Goal: Complete application form: Complete application form

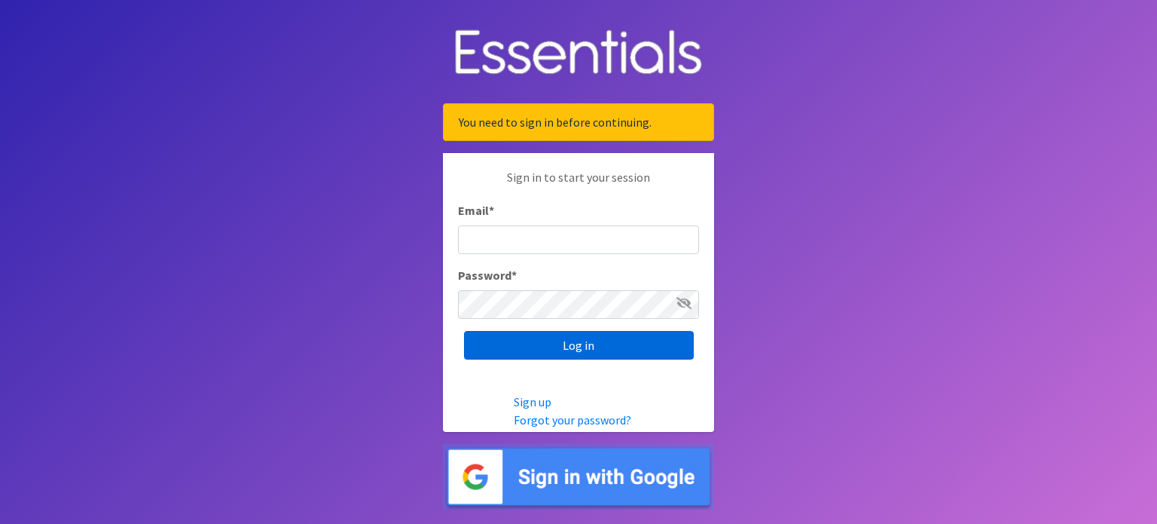
type input "[PERSON_NAME][EMAIL_ADDRESS][PERSON_NAME][DOMAIN_NAME]"
click at [507, 347] on input "Log in" at bounding box center [579, 345] width 230 height 29
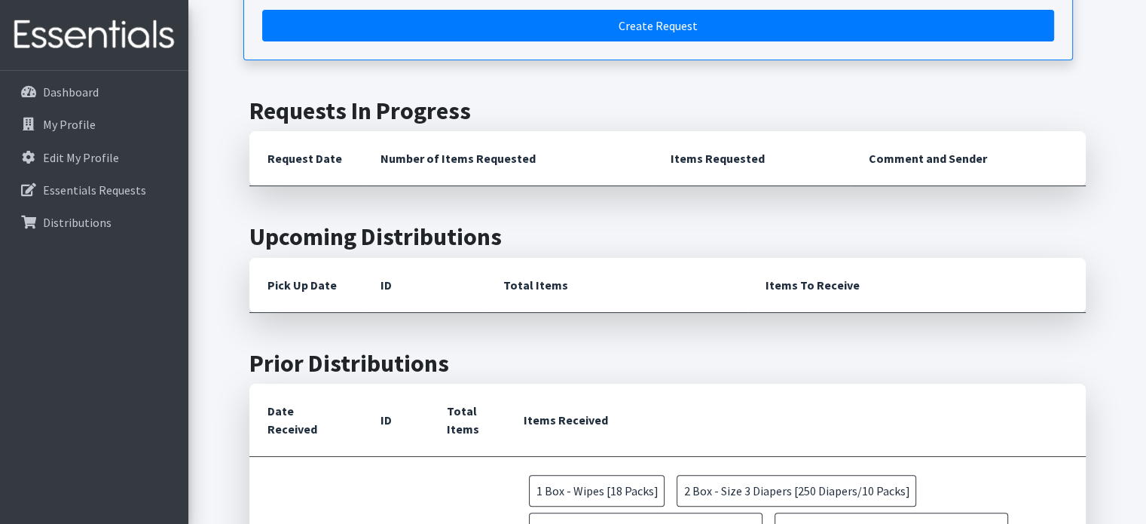
scroll to position [151, 0]
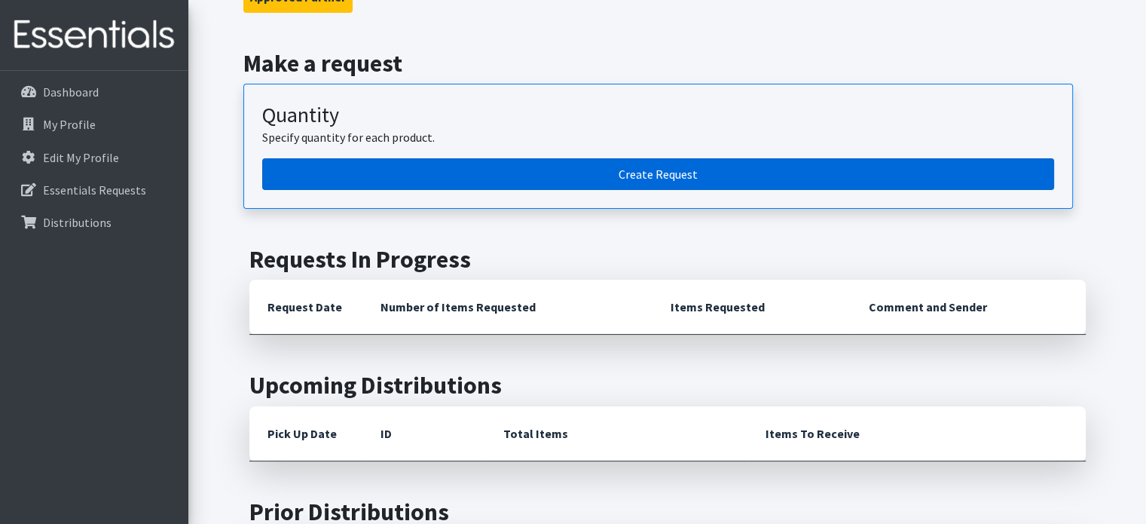
click at [497, 172] on link "Create Request" at bounding box center [658, 174] width 792 height 32
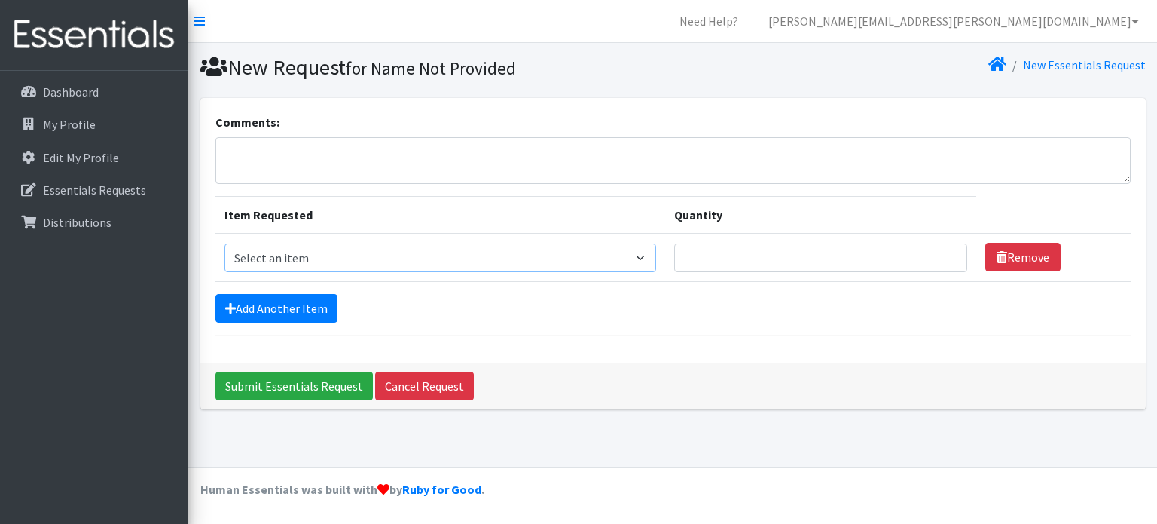
click at [350, 255] on select "Select an item Box - 2T-3T Pull-ups [200 Pull-ups/8 Packs] Box - 3T-4T Pull-ups…" at bounding box center [441, 257] width 433 height 29
select select "9798"
click at [225, 243] on select "Select an item Box - 2T-3T Pull-ups [200 Pull-ups/8 Packs] Box - 3T-4T Pull-ups…" at bounding box center [441, 257] width 433 height 29
click at [754, 265] on input "Quantity" at bounding box center [820, 257] width 293 height 29
type input "1"
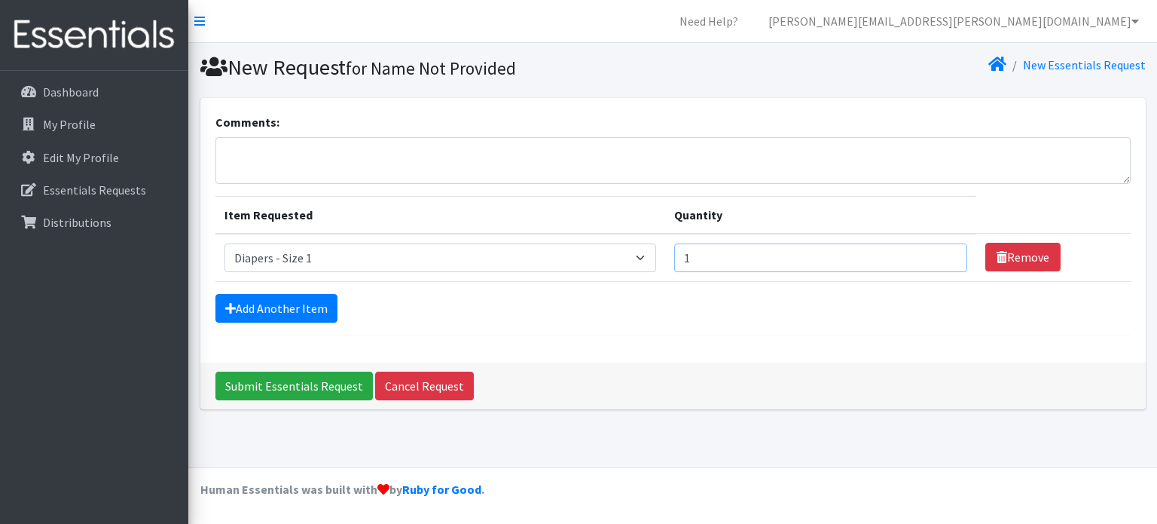
click at [946, 257] on input "1" at bounding box center [820, 257] width 293 height 29
click at [943, 260] on input "1" at bounding box center [820, 257] width 293 height 29
click at [796, 243] on input "1" at bounding box center [820, 257] width 293 height 29
click at [650, 255] on select "Select an item Box - 2T-3T Pull-ups [200 Pull-ups/8 Packs] Box - 3T-4T Pull-ups…" at bounding box center [441, 257] width 433 height 29
select select "14390"
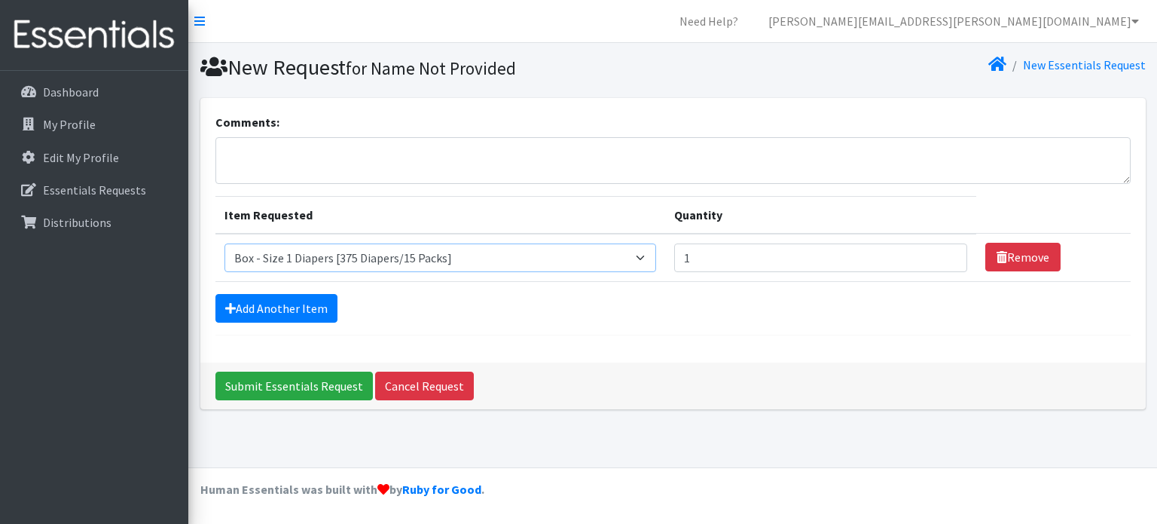
click at [225, 243] on select "Select an item Box - 2T-3T Pull-ups [200 Pull-ups/8 Packs] Box - 3T-4T Pull-ups…" at bounding box center [441, 257] width 433 height 29
click at [235, 303] on link "Add Another Item" at bounding box center [277, 308] width 122 height 29
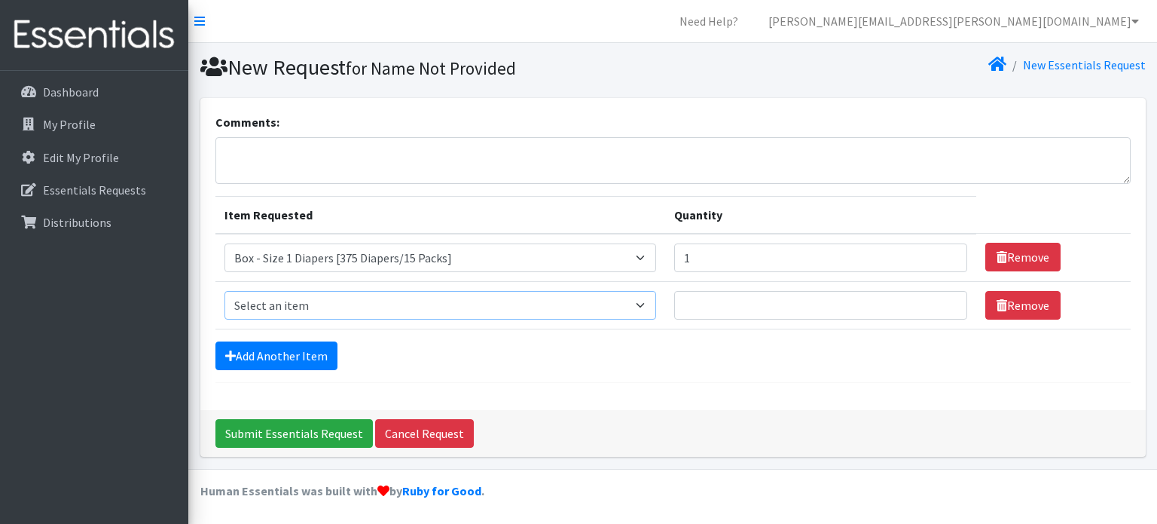
click at [656, 304] on select "Select an item Box - 2T-3T Pull-ups [200 Pull-ups/8 Packs] Box - 3T-4T Pull-ups…" at bounding box center [441, 305] width 433 height 29
select select "14393"
click at [225, 291] on select "Select an item Box - 2T-3T Pull-ups [200 Pull-ups/8 Packs] Box - 3T-4T Pull-ups…" at bounding box center [441, 305] width 433 height 29
click at [718, 306] on input "Quantity" at bounding box center [820, 305] width 293 height 29
type input "1"
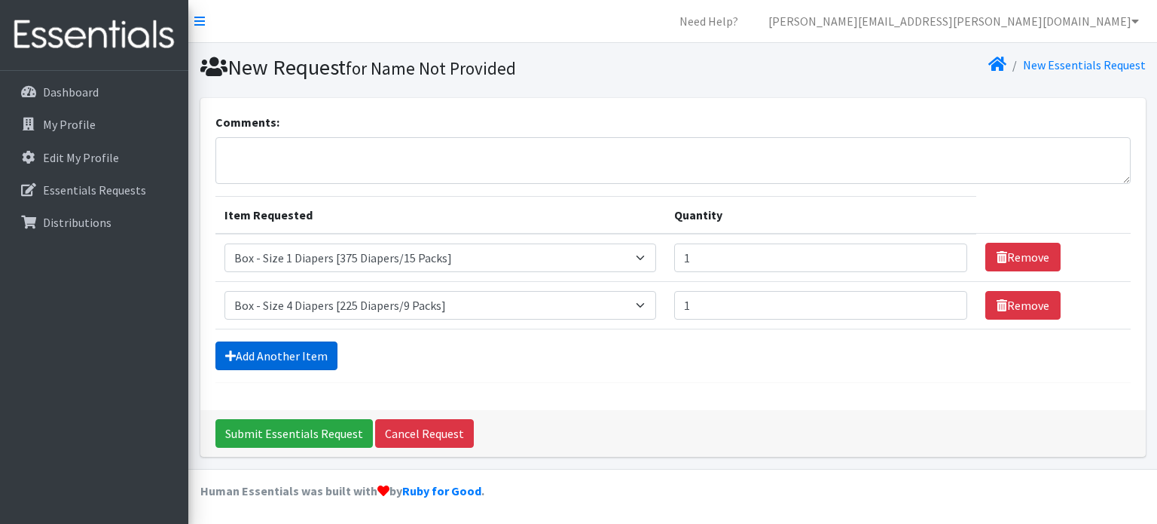
click at [307, 356] on link "Add Another Item" at bounding box center [277, 355] width 122 height 29
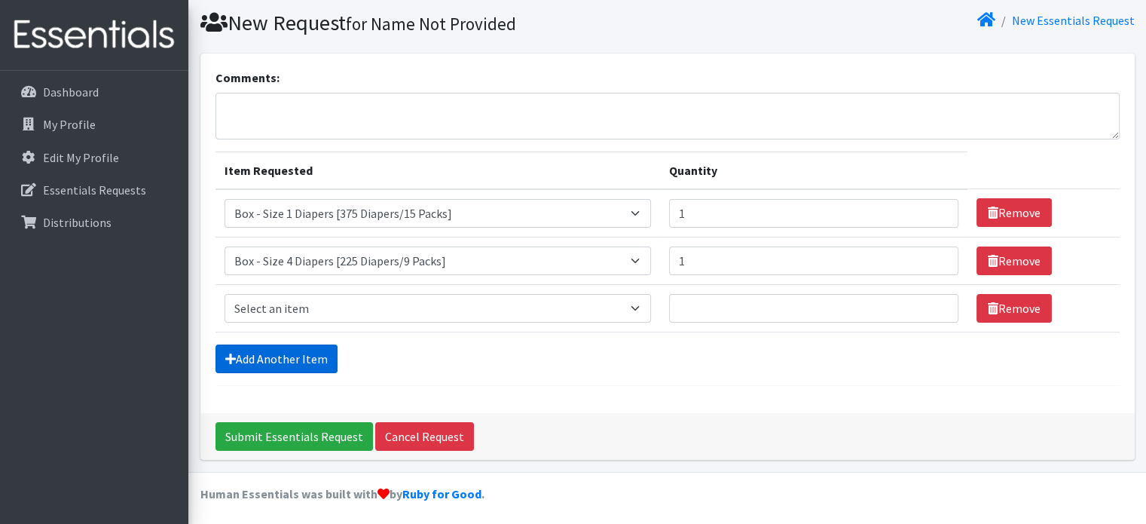
scroll to position [46, 0]
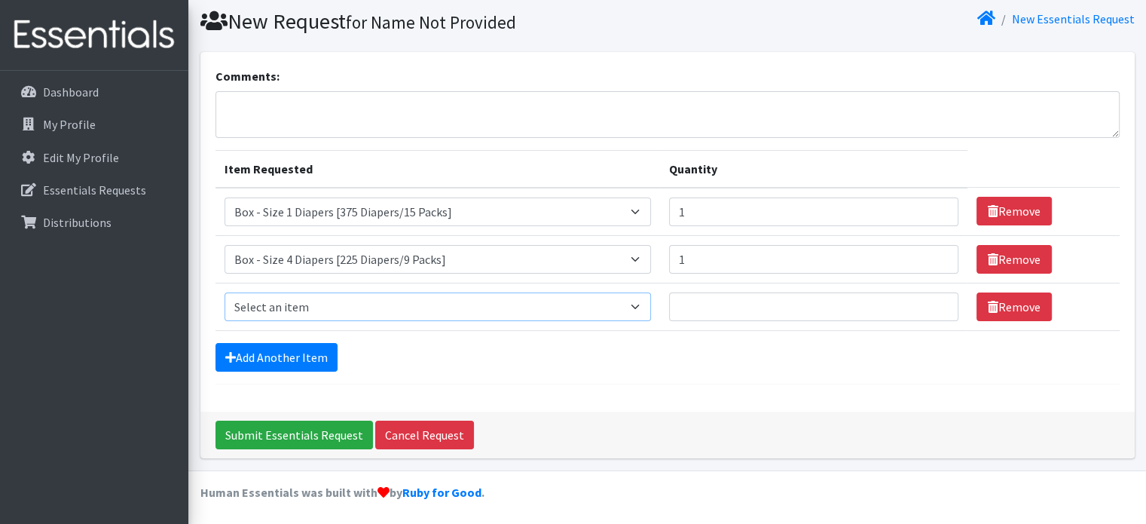
click at [292, 299] on select "Select an item Box - 2T-3T Pull-ups [200 Pull-ups/8 Packs] Box - 3T-4T Pull-ups…" at bounding box center [438, 306] width 427 height 29
select select "14394"
click at [225, 292] on select "Select an item Box - 2T-3T Pull-ups [200 Pull-ups/8 Packs] Box - 3T-4T Pull-ups…" at bounding box center [438, 306] width 427 height 29
click at [680, 303] on input "Quantity" at bounding box center [813, 306] width 289 height 29
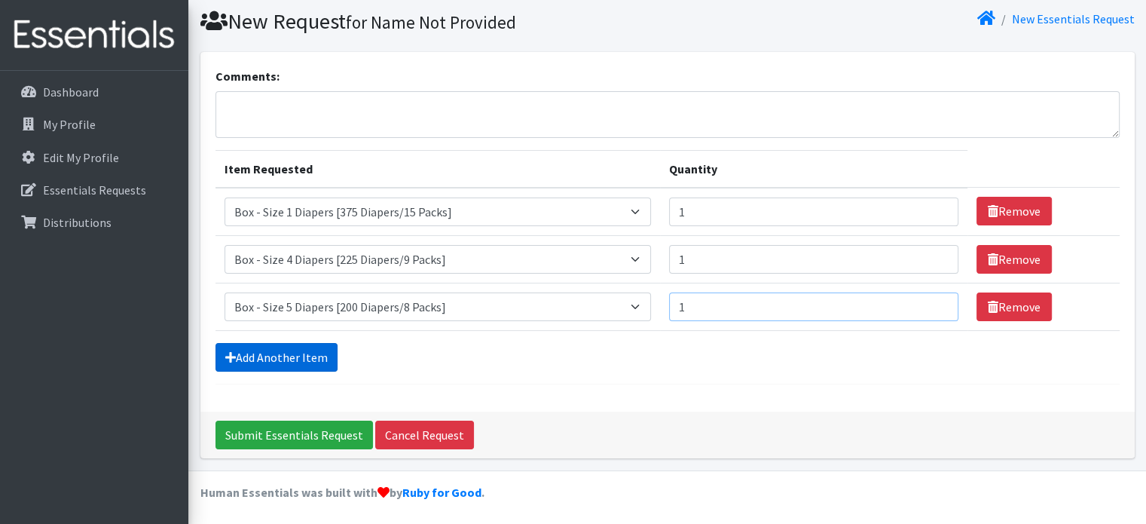
type input "1"
click at [286, 357] on link "Add Another Item" at bounding box center [277, 357] width 122 height 29
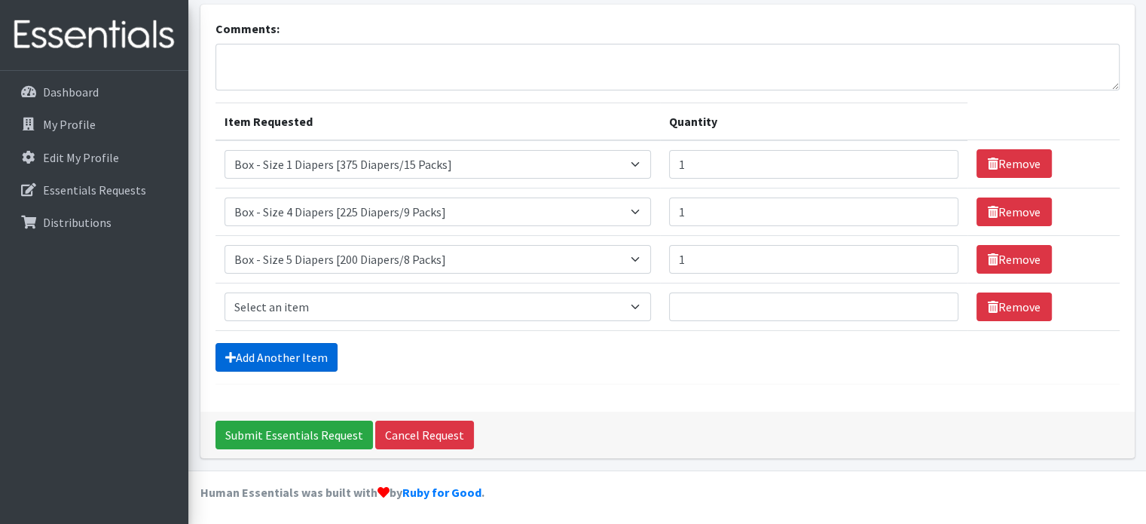
scroll to position [93, 0]
click at [295, 301] on select "Select an item Box - 2T-3T Pull-ups [200 Pull-ups/8 Packs] Box - 3T-4T Pull-ups…" at bounding box center [438, 306] width 427 height 29
select select "14395"
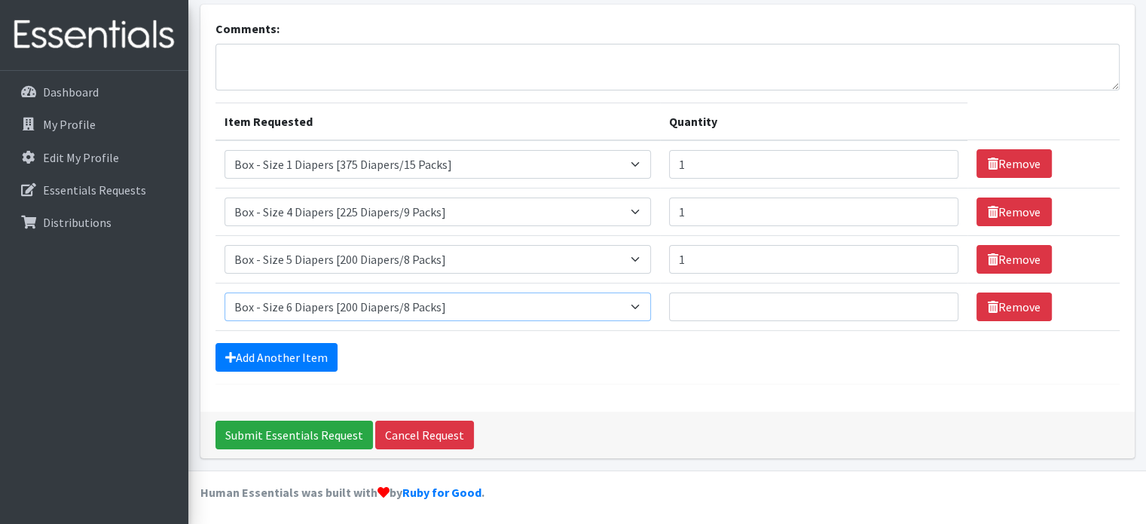
click at [225, 292] on select "Select an item Box - 2T-3T Pull-ups [200 Pull-ups/8 Packs] Box - 3T-4T Pull-ups…" at bounding box center [438, 306] width 427 height 29
click at [760, 307] on input "Quantity" at bounding box center [813, 306] width 289 height 29
type input "3"
click at [252, 348] on link "Add Another Item" at bounding box center [277, 357] width 122 height 29
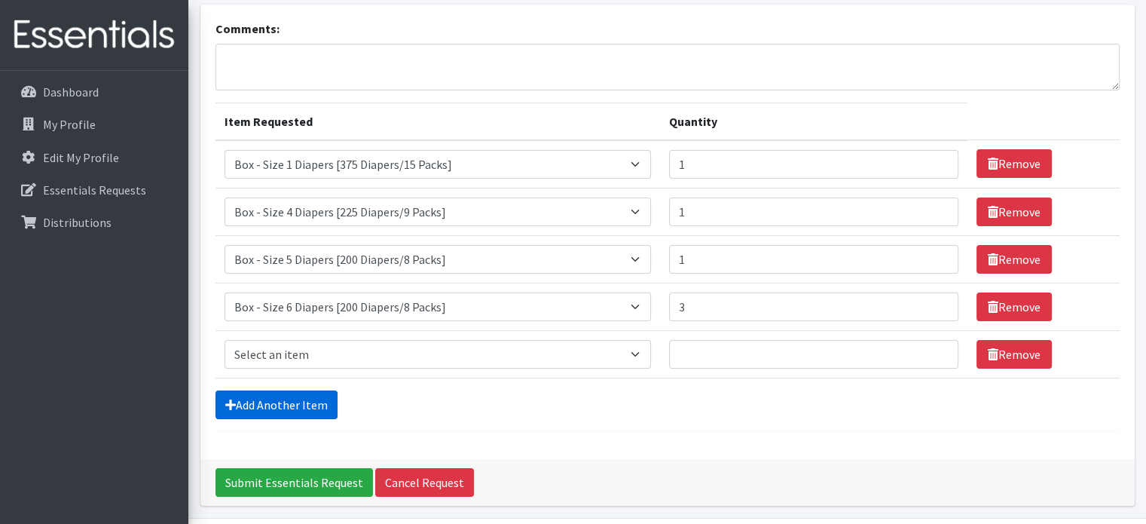
scroll to position [141, 0]
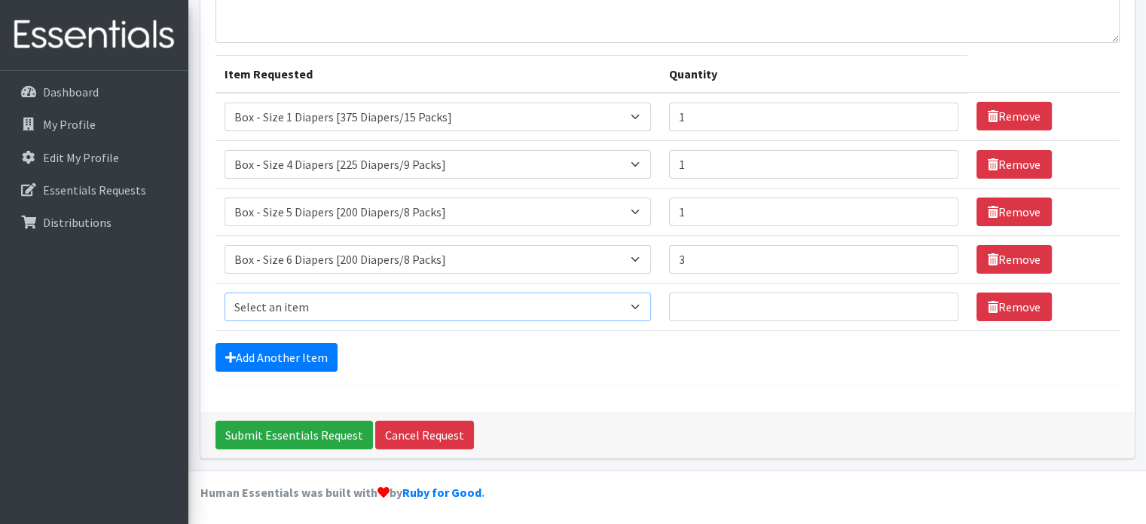
click at [249, 301] on select "Select an item Box - 2T-3T Pull-ups [200 Pull-ups/8 Packs] Box - 3T-4T Pull-ups…" at bounding box center [438, 306] width 427 height 29
select select "14396"
click at [225, 292] on select "Select an item Box - 2T-3T Pull-ups [200 Pull-ups/8 Packs] Box - 3T-4T Pull-ups…" at bounding box center [438, 306] width 427 height 29
click at [702, 302] on input "Quantity" at bounding box center [813, 306] width 289 height 29
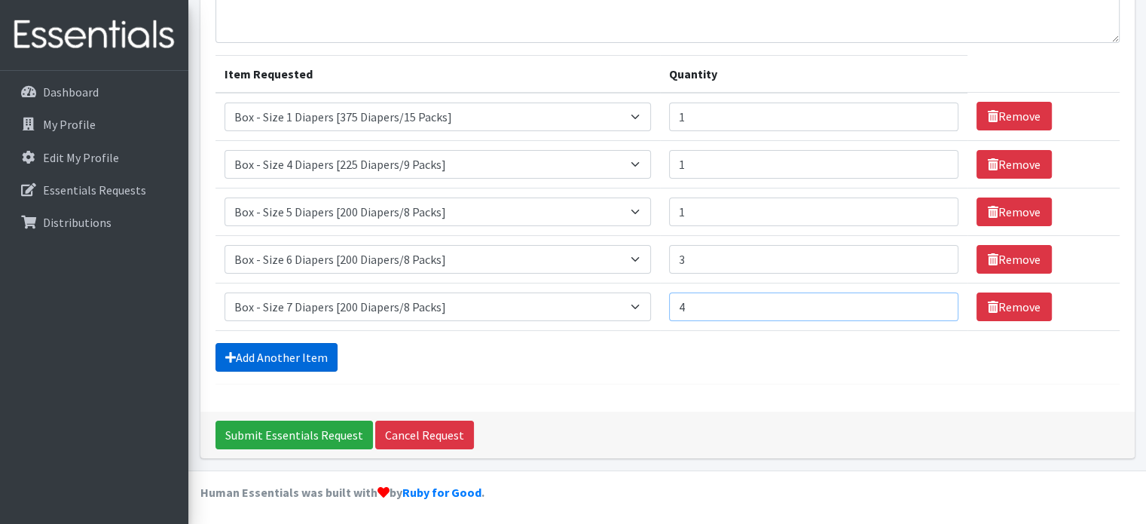
type input "4"
click at [238, 353] on link "Add Another Item" at bounding box center [277, 357] width 122 height 29
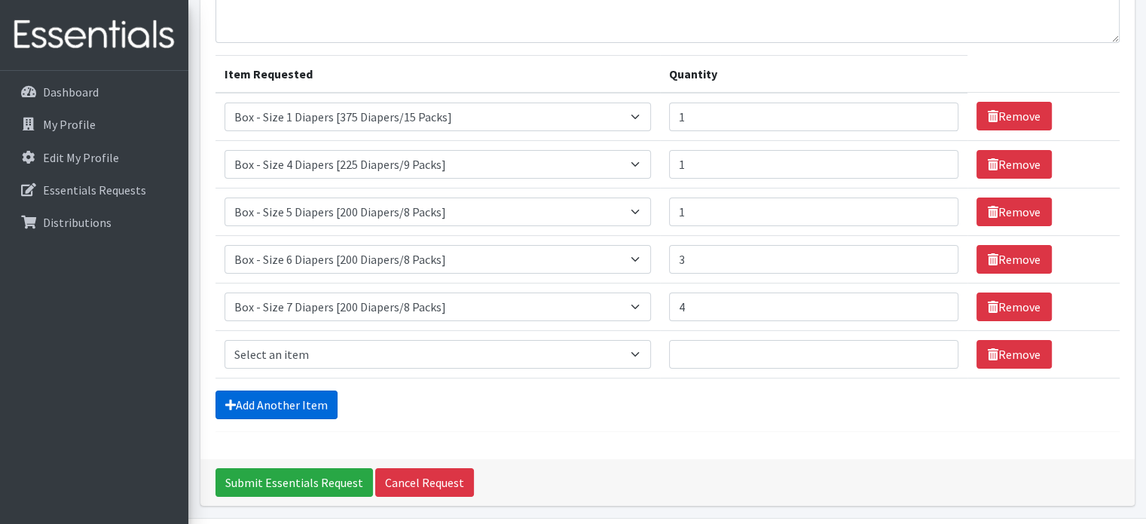
scroll to position [188, 0]
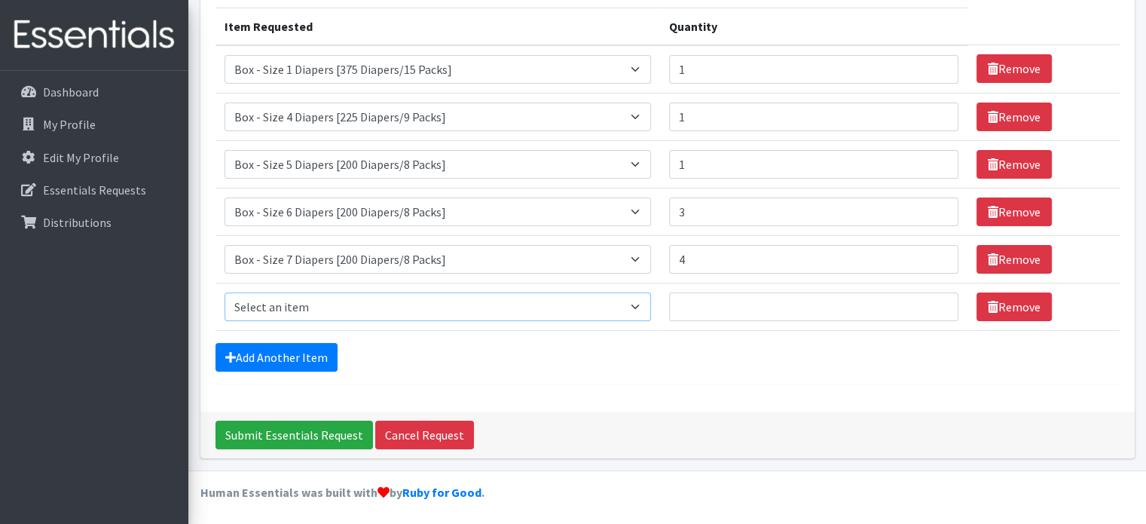
click at [271, 305] on select "Select an item Box - 2T-3T Pull-ups [200 Pull-ups/8 Packs] Box - 3T-4T Pull-ups…" at bounding box center [438, 306] width 427 height 29
select select "14399"
click at [225, 292] on select "Select an item Box - 2T-3T Pull-ups [200 Pull-ups/8 Packs] Box - 3T-4T Pull-ups…" at bounding box center [438, 306] width 427 height 29
click at [687, 302] on input "Quantity" at bounding box center [813, 306] width 289 height 29
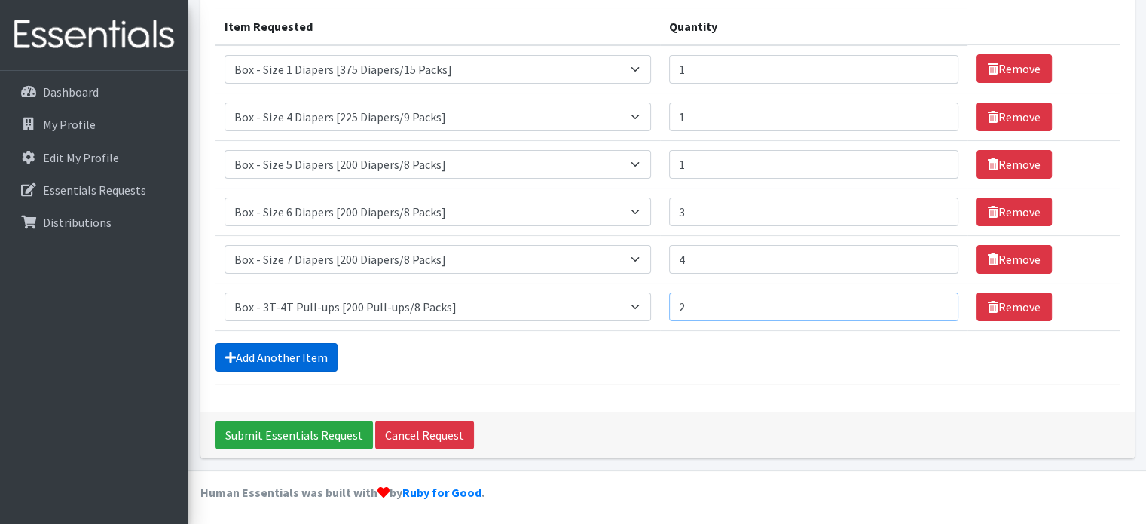
type input "2"
click at [252, 346] on link "Add Another Item" at bounding box center [277, 357] width 122 height 29
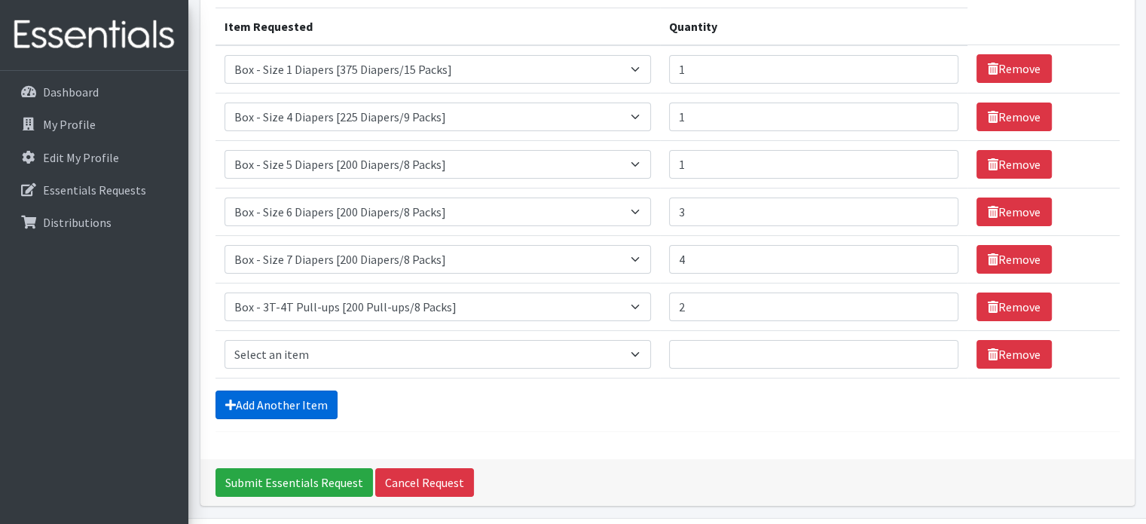
scroll to position [235, 0]
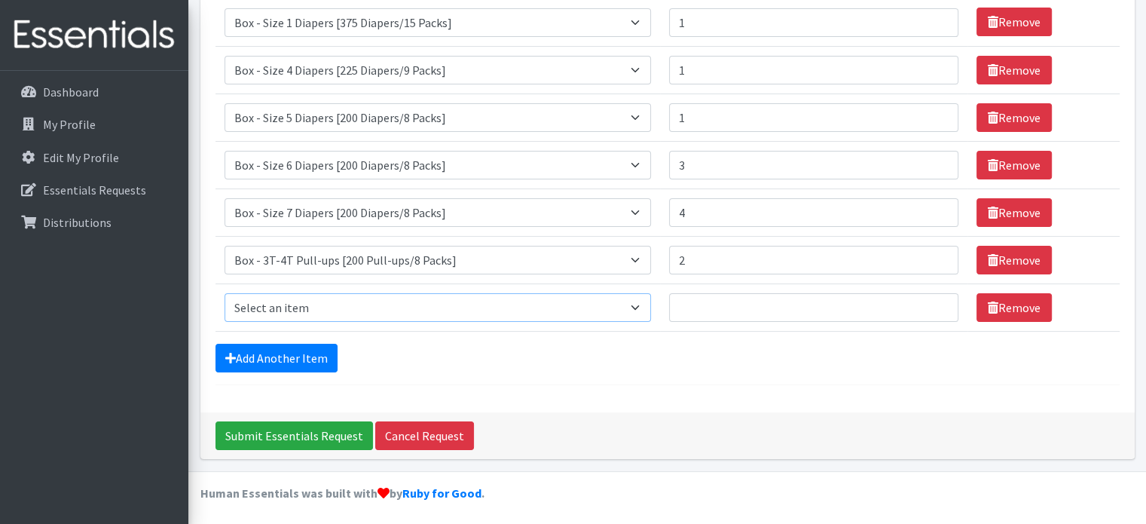
click at [253, 298] on select "Select an item Box - 2T-3T Pull-ups [200 Pull-ups/8 Packs] Box - 3T-4T Pull-ups…" at bounding box center [438, 307] width 427 height 29
select select "14400"
click at [225, 293] on select "Select an item Box - 2T-3T Pull-ups [200 Pull-ups/8 Packs] Box - 3T-4T Pull-ups…" at bounding box center [438, 307] width 427 height 29
click at [699, 296] on input "Quantity" at bounding box center [813, 307] width 289 height 29
type input "3"
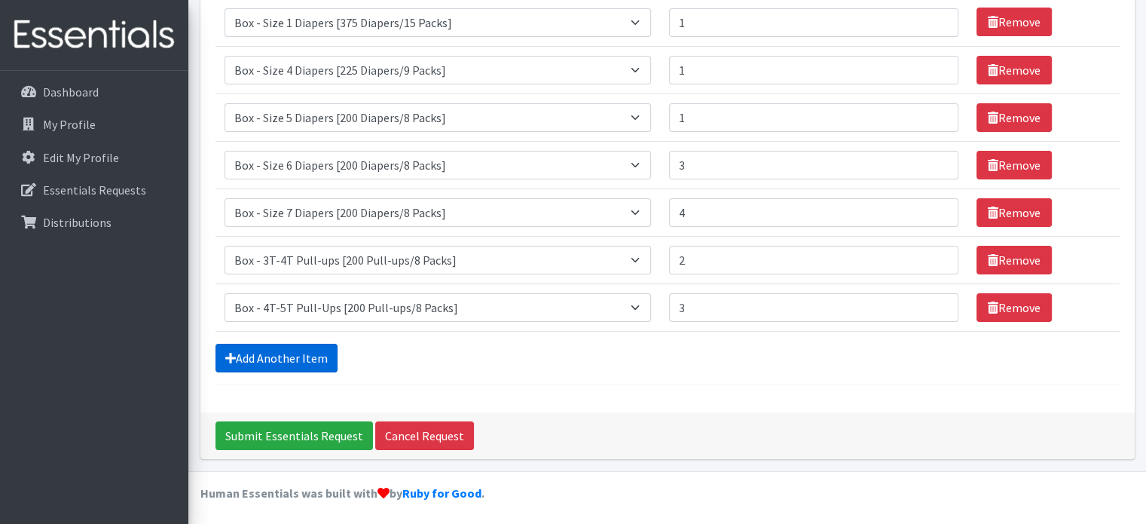
click at [265, 361] on link "Add Another Item" at bounding box center [277, 358] width 122 height 29
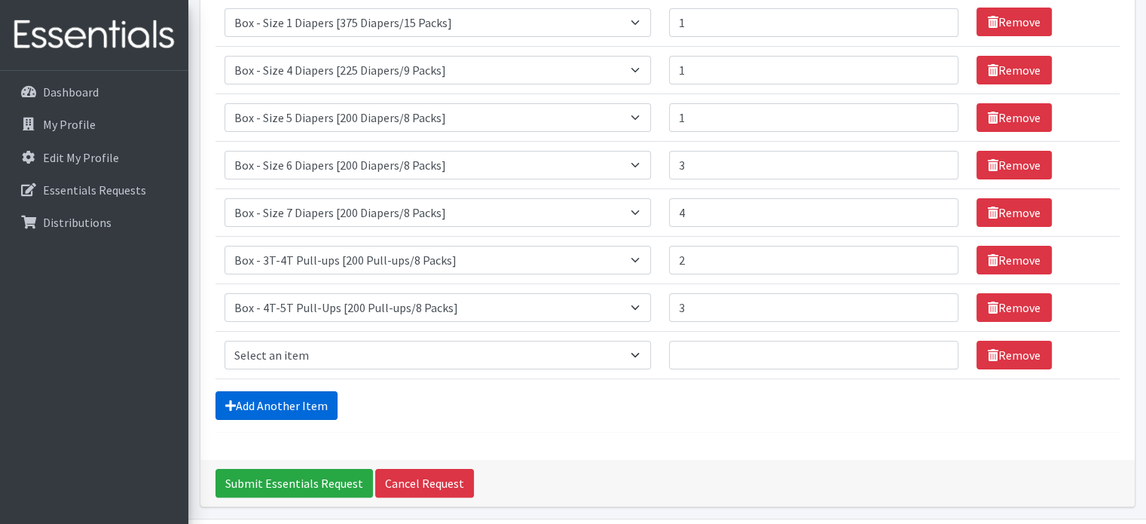
scroll to position [283, 0]
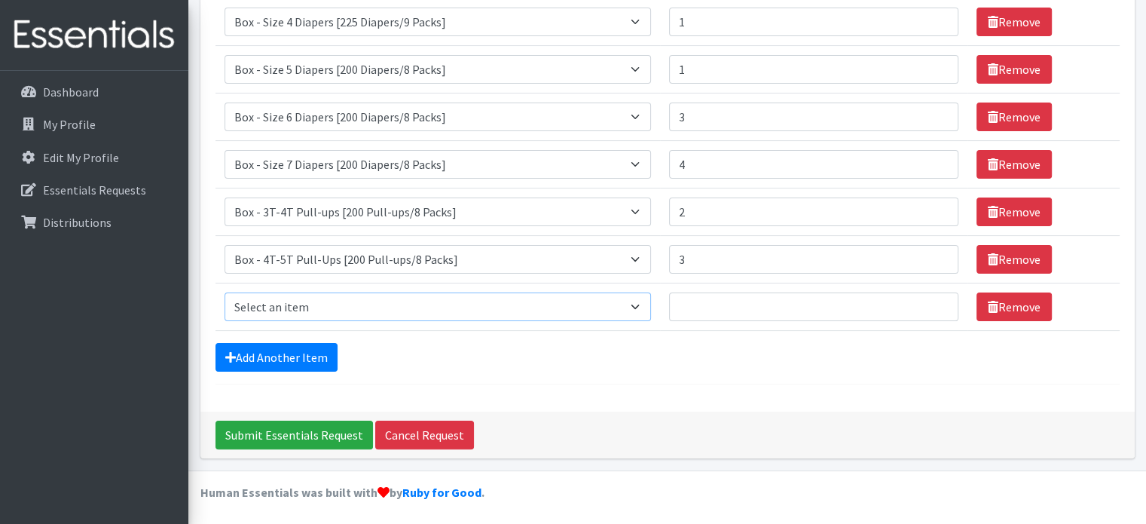
click at [289, 311] on select "Select an item Box - 2T-3T Pull-ups [200 Pull-ups/8 Packs] Box - 3T-4T Pull-ups…" at bounding box center [438, 306] width 427 height 29
select select "14401"
click at [225, 292] on select "Select an item Box - 2T-3T Pull-ups [200 Pull-ups/8 Packs] Box - 3T-4T Pull-ups…" at bounding box center [438, 306] width 427 height 29
click at [711, 306] on input "Quantity" at bounding box center [813, 306] width 289 height 29
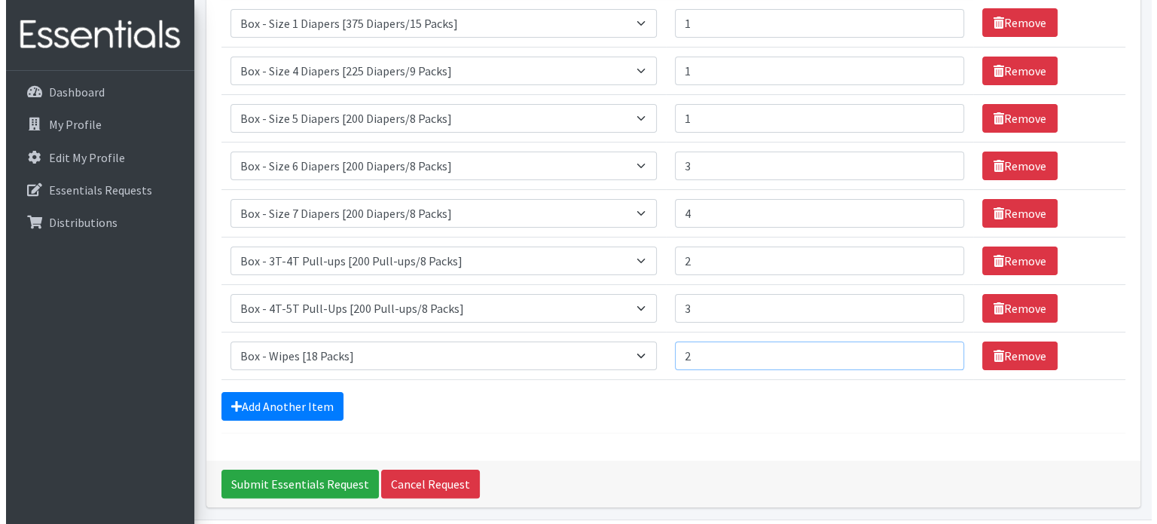
scroll to position [208, 0]
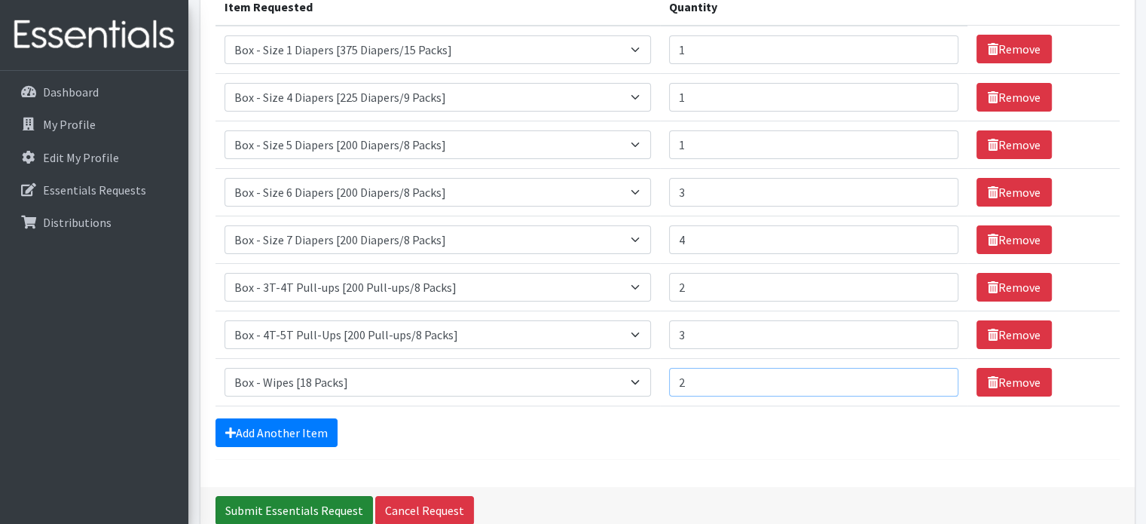
type input "2"
click at [249, 504] on input "Submit Essentials Request" at bounding box center [294, 510] width 157 height 29
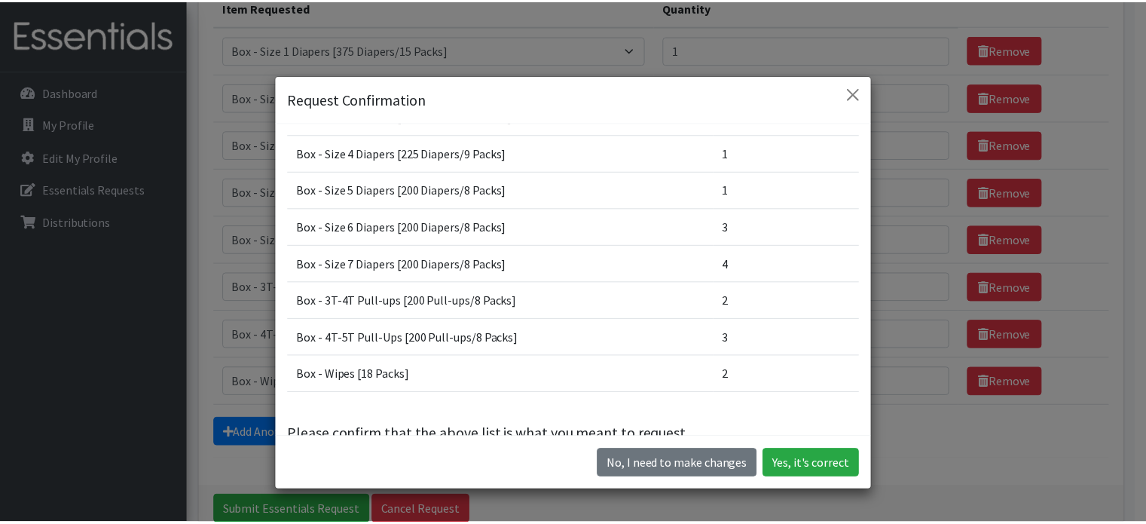
scroll to position [107, 0]
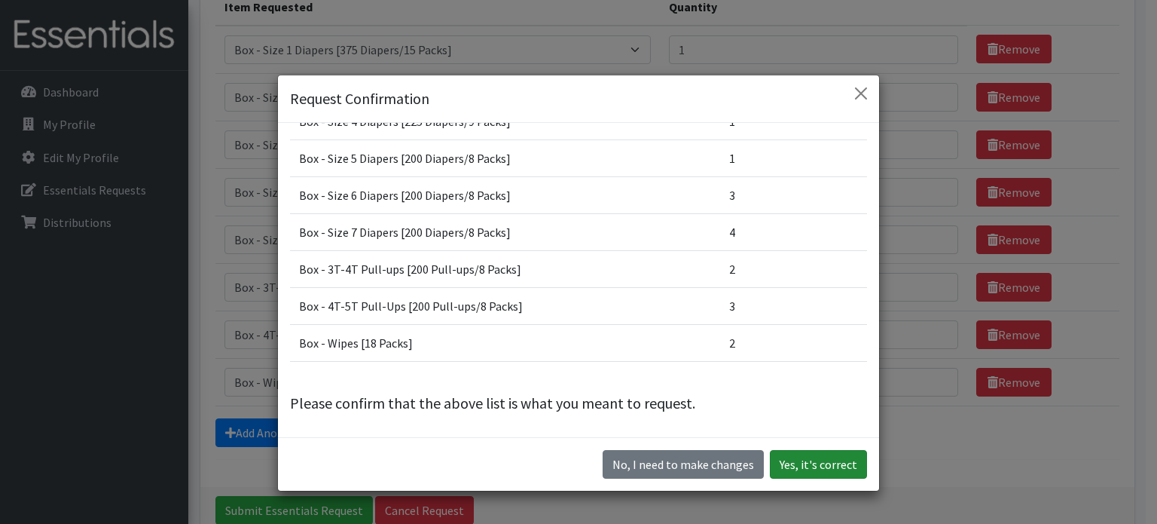
click at [823, 464] on button "Yes, it's correct" at bounding box center [818, 464] width 97 height 29
